Goal: Find contact information: Find contact information

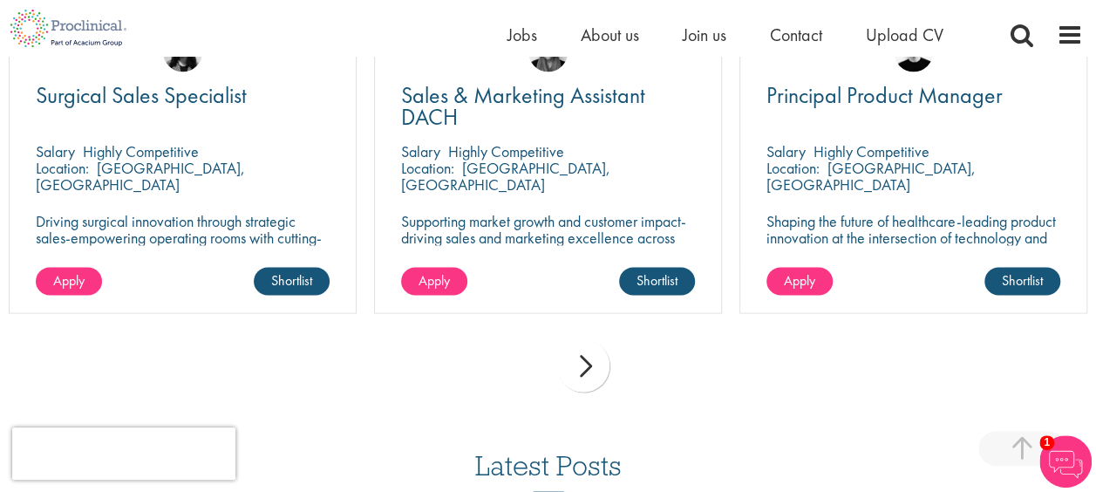
scroll to position [1427, 0]
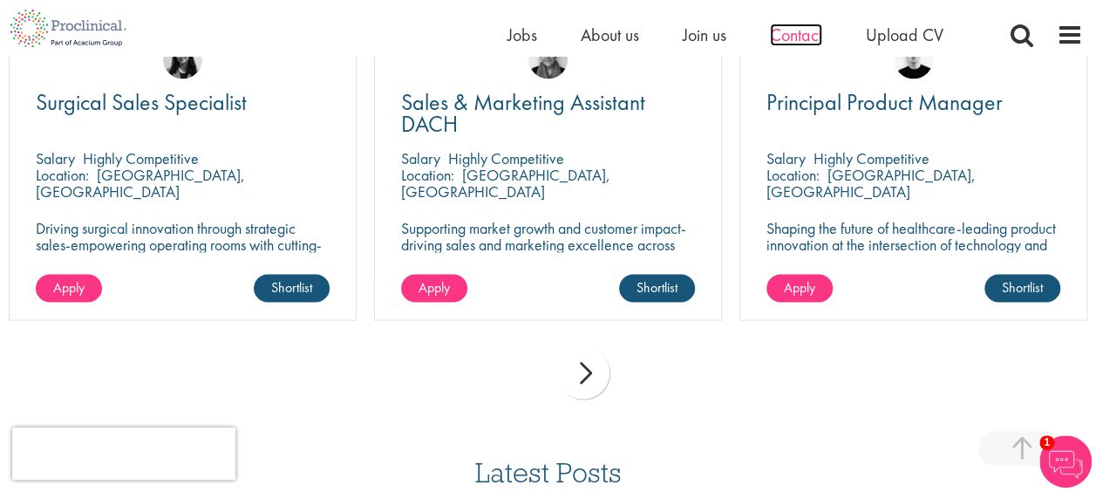
click at [786, 35] on span "Contact" at bounding box center [796, 35] width 52 height 23
